Goal: Task Accomplishment & Management: Manage account settings

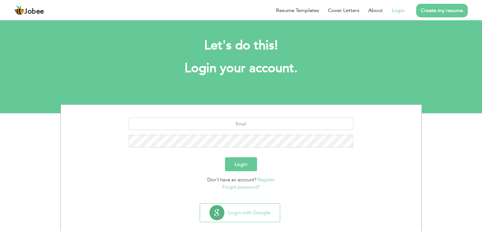
click at [397, 13] on link "Login" at bounding box center [398, 11] width 13 height 8
click at [243, 127] on input "text" at bounding box center [241, 124] width 225 height 13
type input "[PERSON_NAME][EMAIL_ADDRESS][DOMAIN_NAME]"
click at [225, 158] on button "Login" at bounding box center [241, 165] width 32 height 14
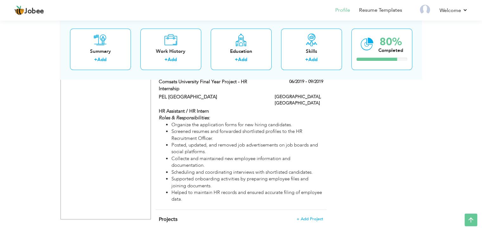
scroll to position [782, 0]
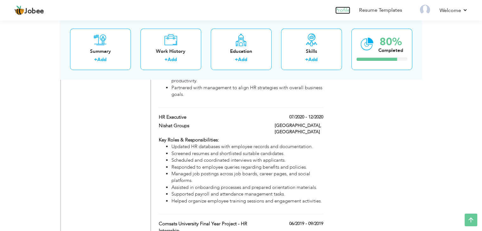
click at [347, 9] on link "Profile" at bounding box center [342, 10] width 15 height 7
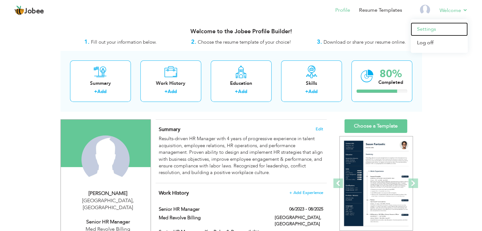
click at [441, 29] on link "Settings" at bounding box center [439, 30] width 57 height 14
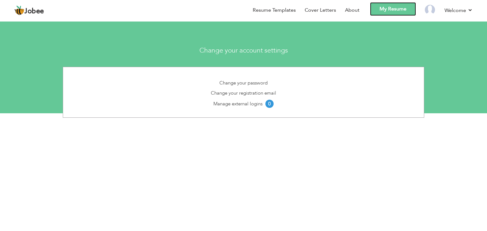
click at [386, 8] on link "My Resume" at bounding box center [393, 9] width 46 height 14
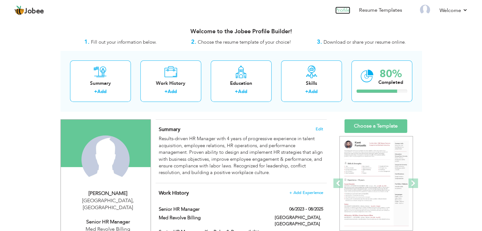
click at [345, 8] on link "Profile" at bounding box center [342, 10] width 15 height 7
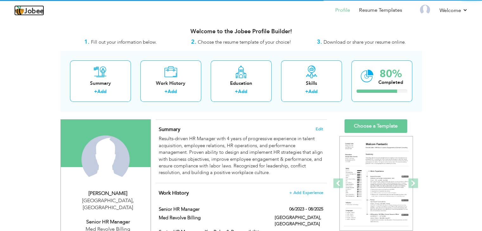
click at [34, 10] on span "Jobee" at bounding box center [34, 11] width 20 height 7
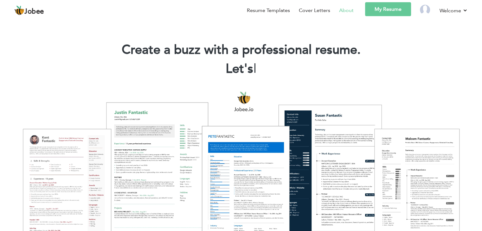
click at [347, 12] on link "About" at bounding box center [346, 11] width 15 height 8
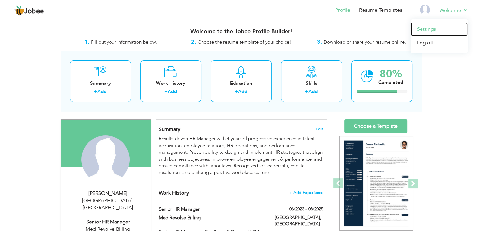
click at [429, 29] on link "Settings" at bounding box center [439, 30] width 57 height 14
